Goal: Check status: Check status

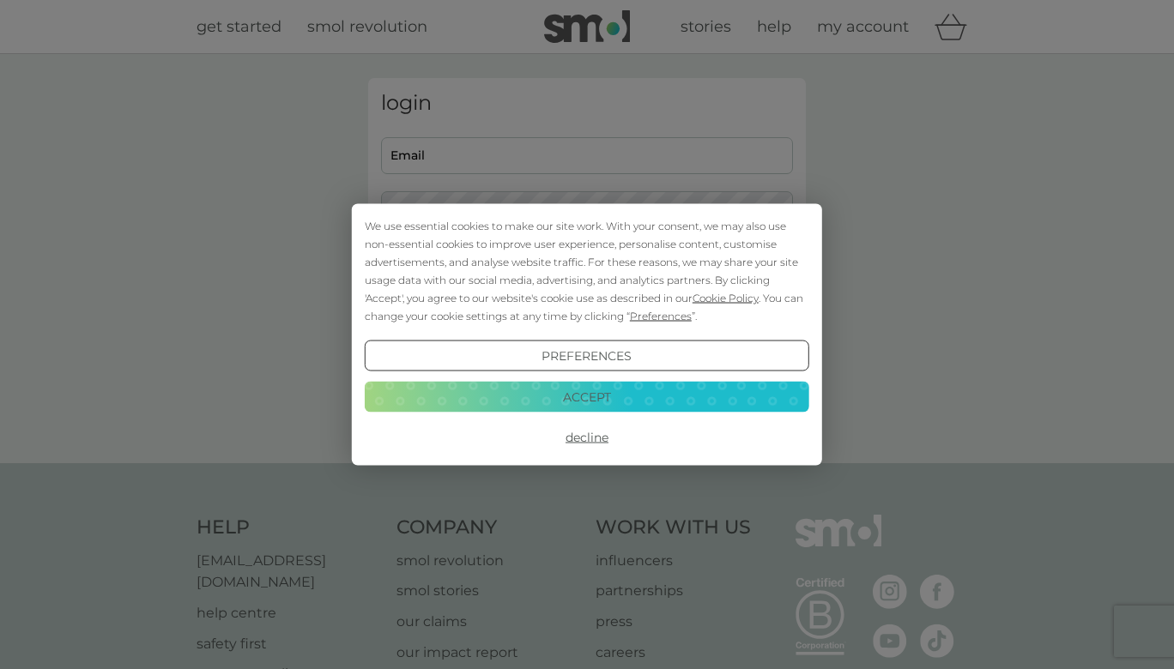
click at [599, 436] on button "Decline" at bounding box center [587, 437] width 445 height 31
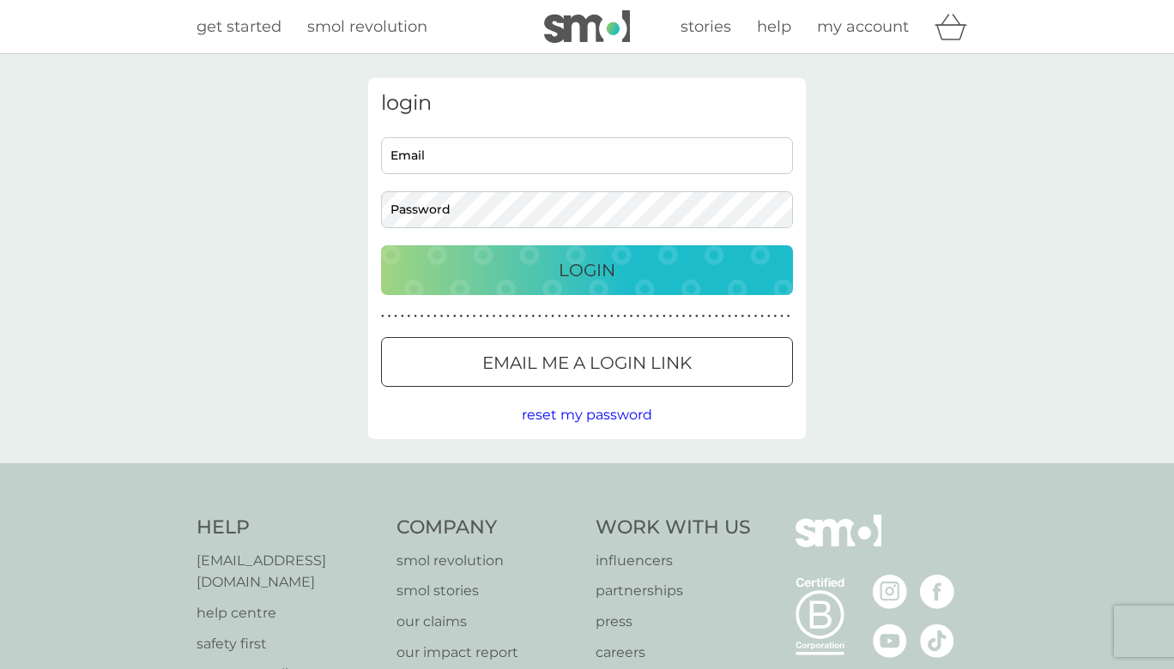
click at [521, 156] on input "Email" at bounding box center [587, 155] width 412 height 37
type input "liz@kingdom-ministries.org.uk"
click at [598, 275] on p "Login" at bounding box center [587, 270] width 57 height 27
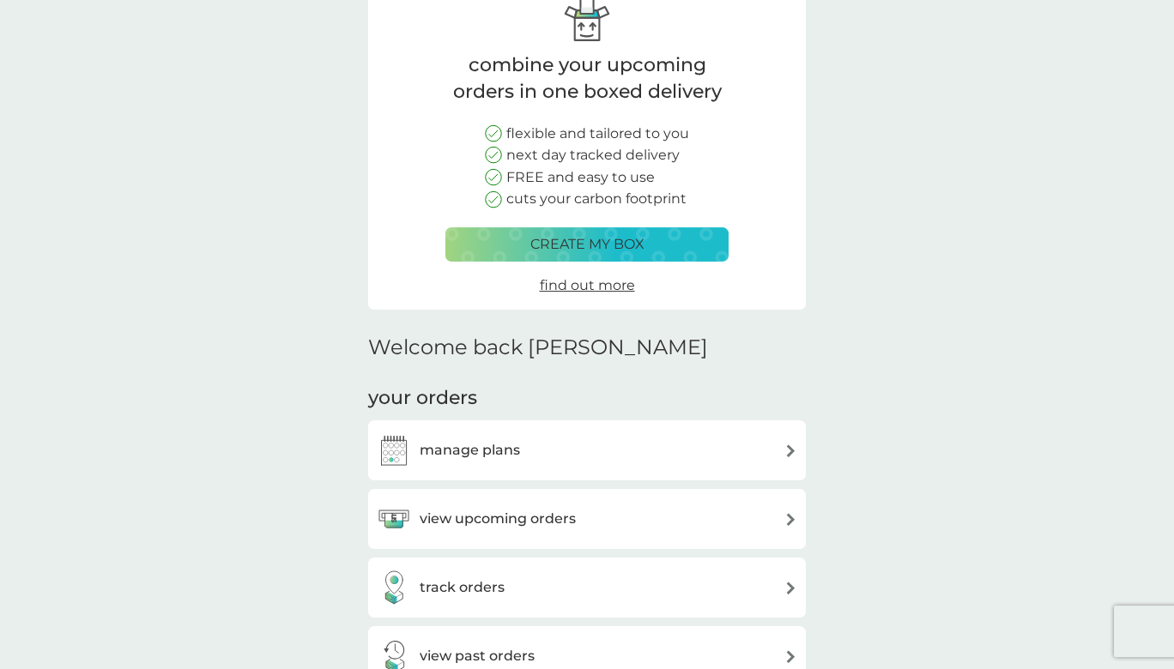
scroll to position [93, 0]
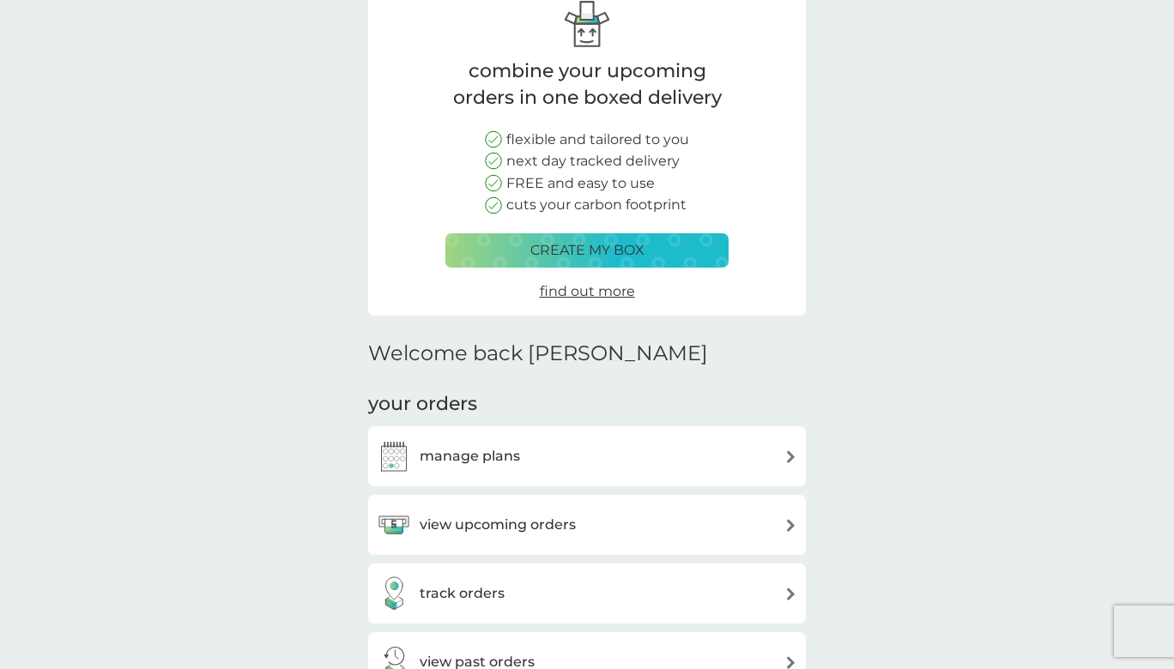
click at [787, 457] on img at bounding box center [790, 457] width 13 height 13
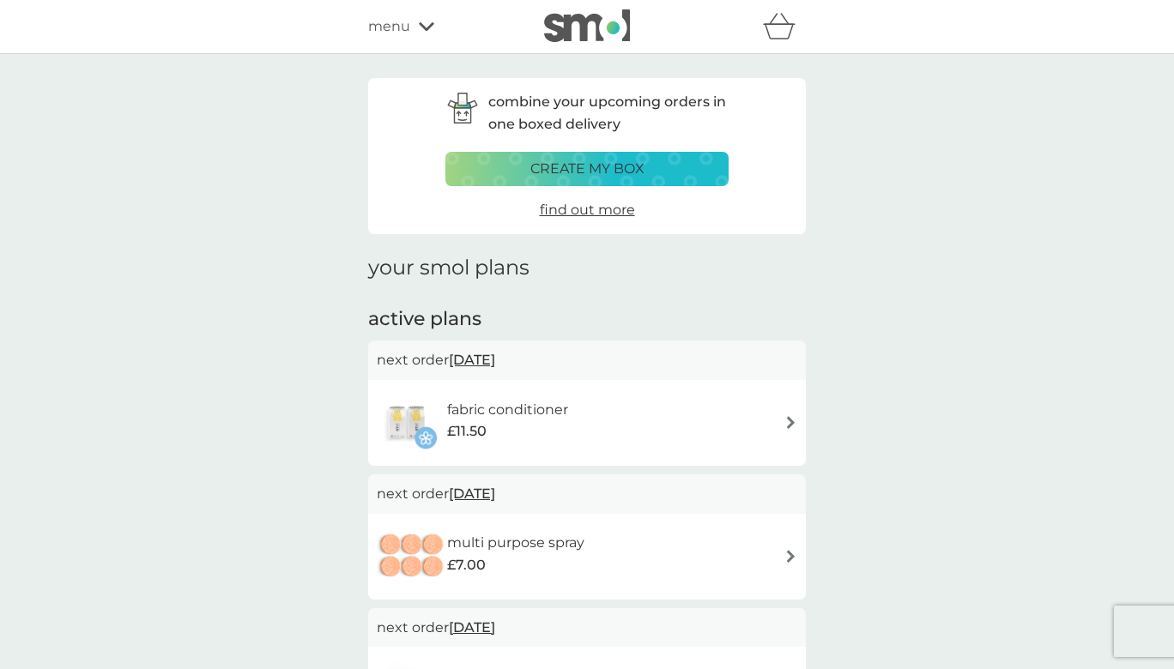
click at [423, 33] on div "menu" at bounding box center [441, 26] width 146 height 22
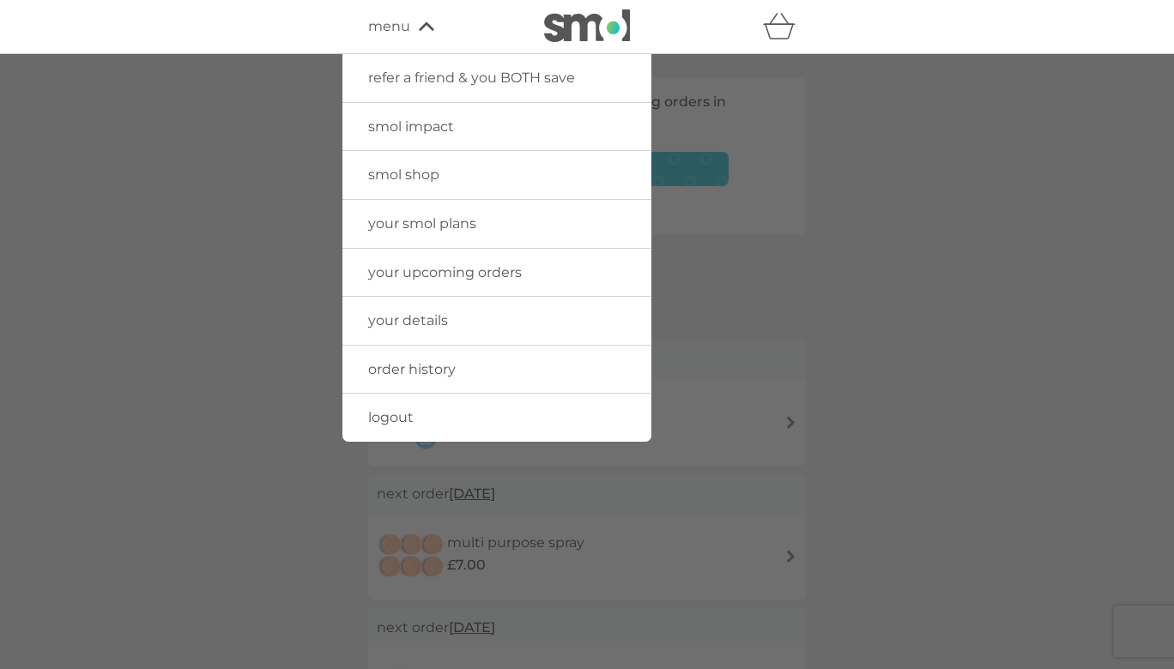
click at [417, 276] on span "your upcoming orders" at bounding box center [445, 272] width 154 height 16
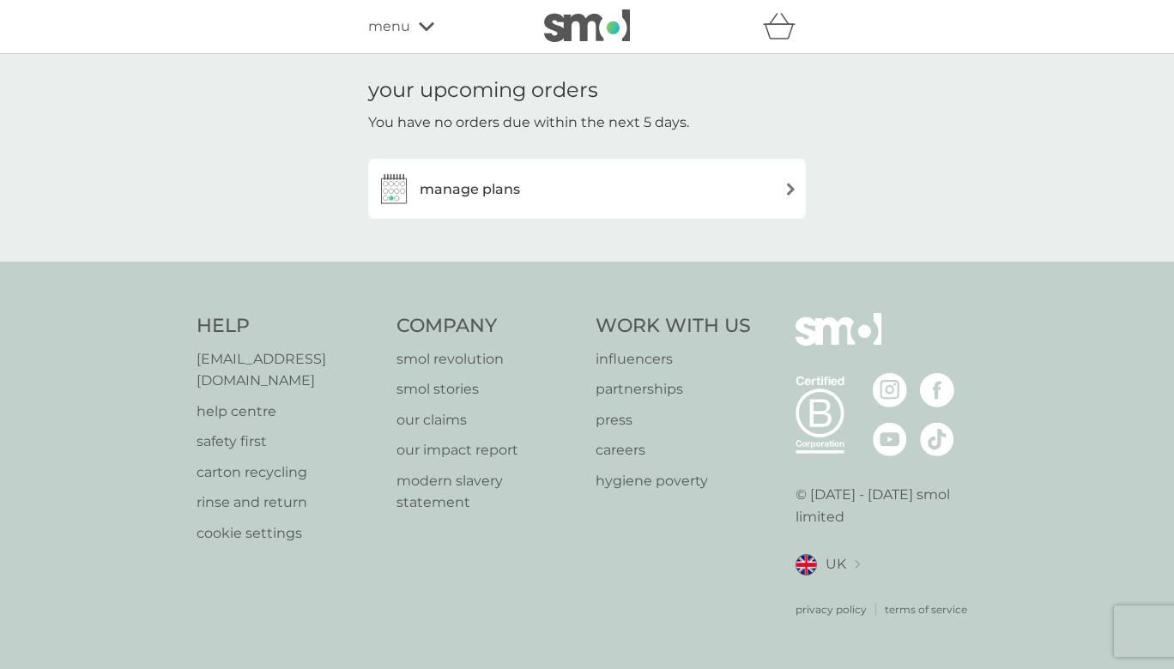
click at [792, 194] on img at bounding box center [790, 189] width 13 height 13
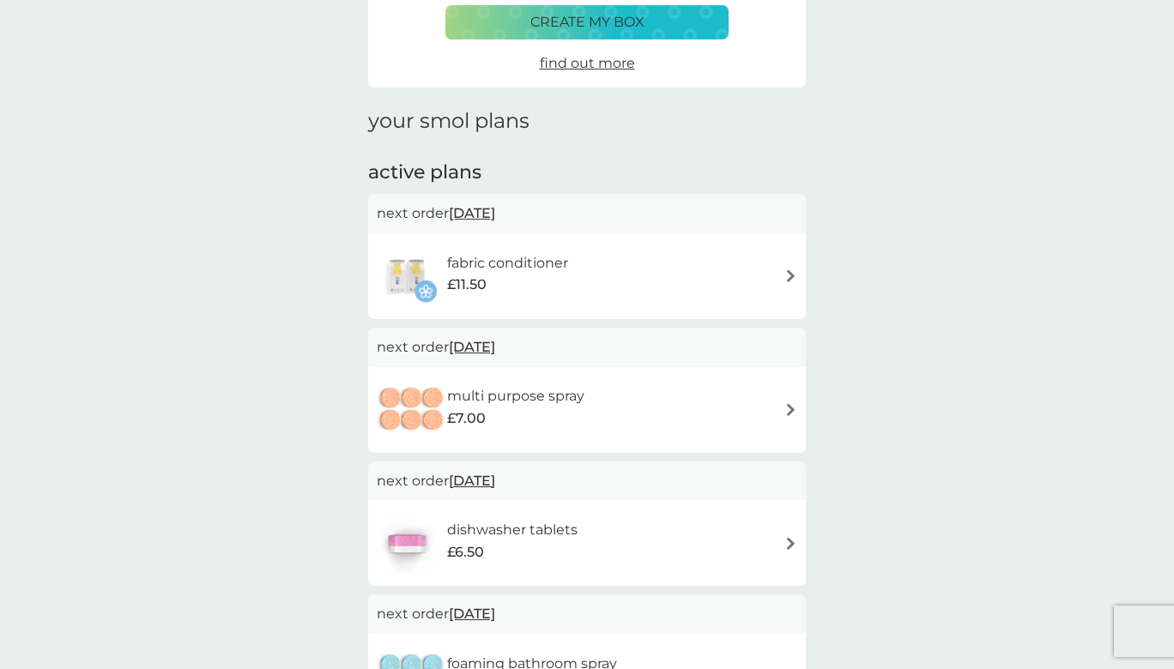
scroll to position [185, 0]
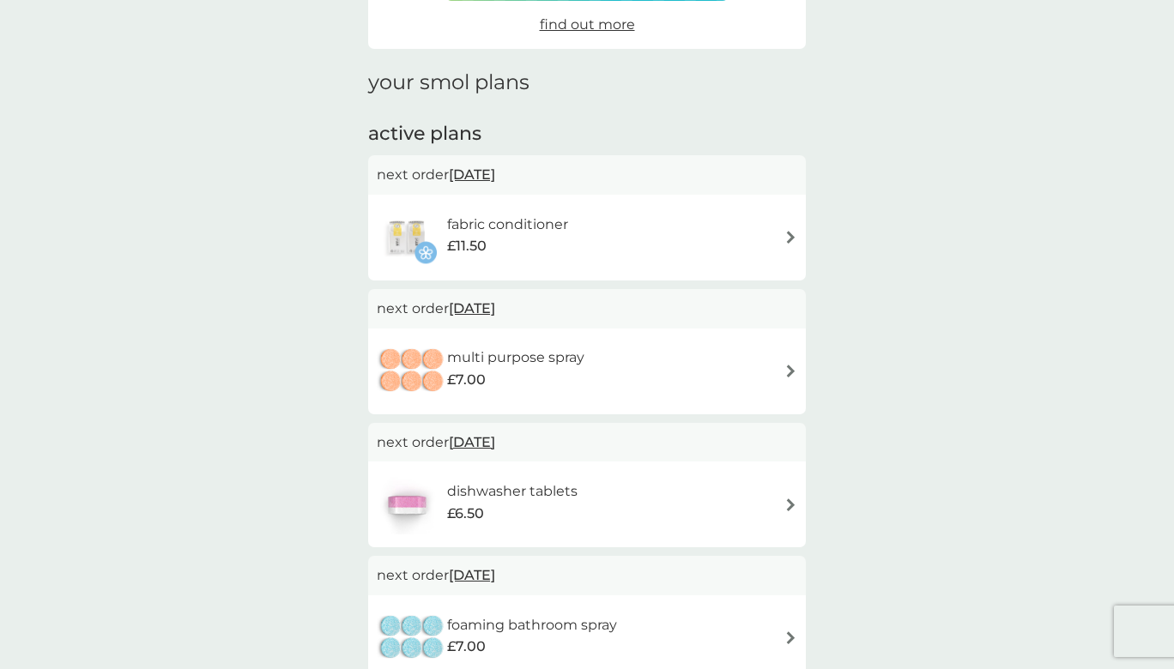
click at [790, 509] on img at bounding box center [790, 505] width 13 height 13
